Goal: Task Accomplishment & Management: Use online tool/utility

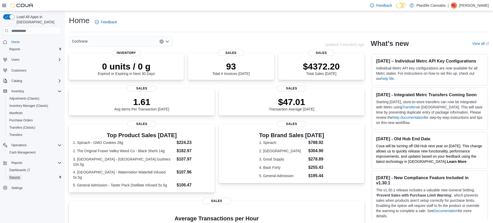
click at [18, 175] on span "Reports" at bounding box center [14, 177] width 11 height 4
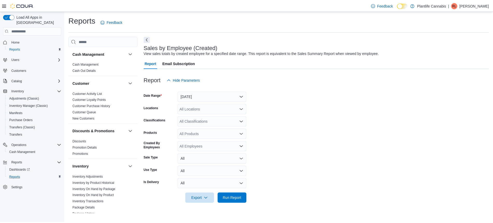
scroll to position [176, 0]
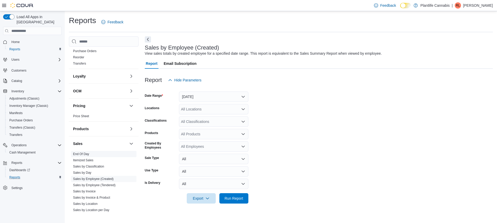
click at [87, 153] on link "End Of Day" at bounding box center [81, 154] width 16 height 4
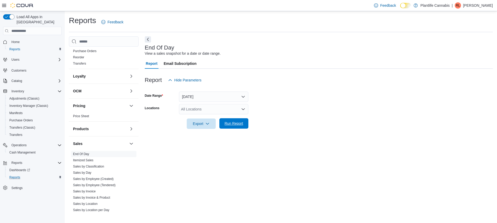
click at [234, 124] on span "Run Report" at bounding box center [234, 123] width 19 height 5
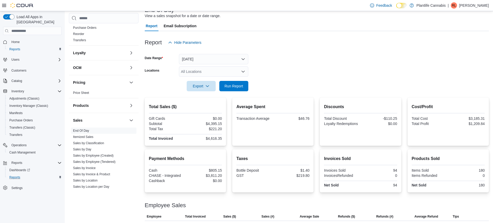
scroll to position [71, 0]
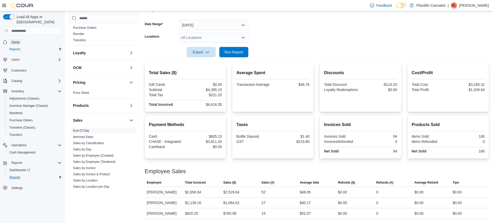
click at [17, 40] on span "Home" at bounding box center [15, 42] width 8 height 4
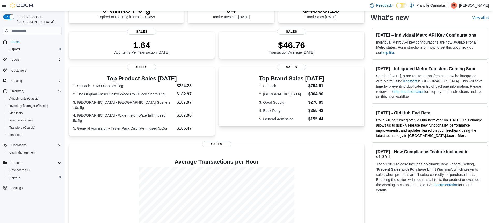
scroll to position [90, 0]
